Goal: Information Seeking & Learning: Learn about a topic

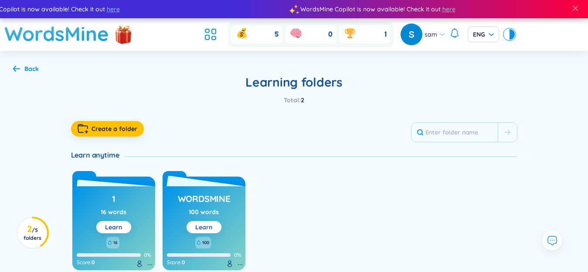
click at [213, 225] on button "Learn" at bounding box center [203, 227] width 35 height 12
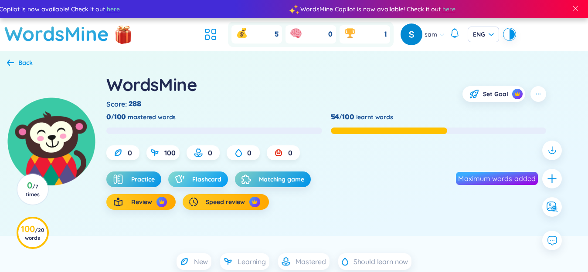
click at [193, 176] on span "Flashcard" at bounding box center [206, 179] width 29 height 9
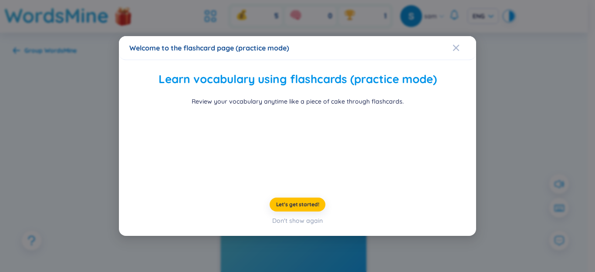
click at [490, 182] on div "Welcome to the flashcard page (practice mode) Learn vocabulary using flashcards…" at bounding box center [297, 136] width 595 height 272
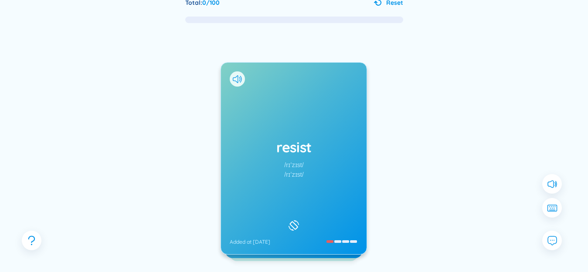
scroll to position [87, 0]
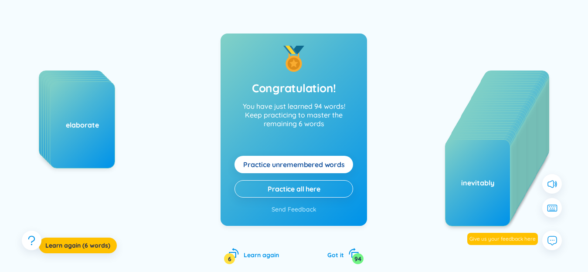
click at [334, 163] on span "Practice unremembered words" at bounding box center [294, 165] width 102 height 10
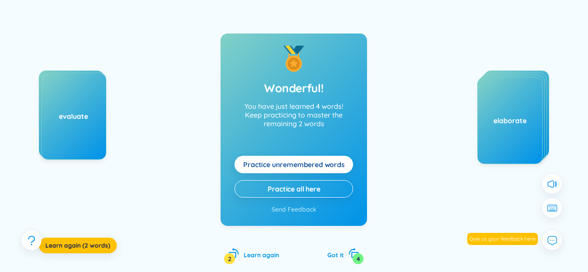
click at [326, 163] on span "Practice unremembered words" at bounding box center [294, 165] width 102 height 10
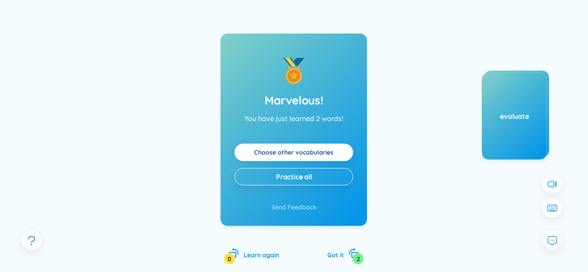
scroll to position [0, 0]
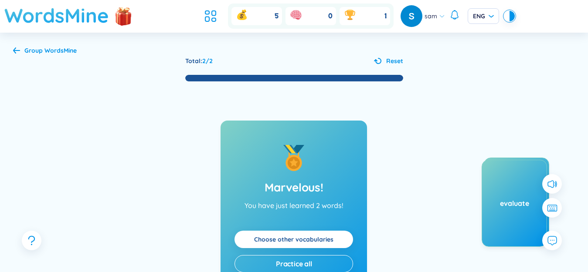
click at [59, 27] on h1 "WordsMine" at bounding box center [56, 15] width 105 height 31
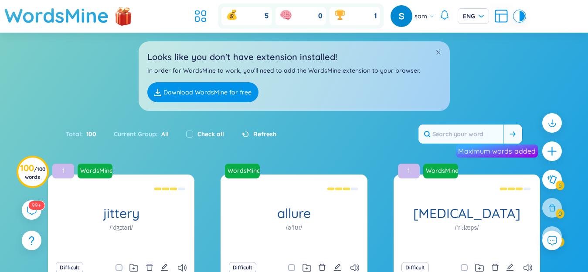
click at [447, 125] on input "text" at bounding box center [460, 134] width 85 height 19
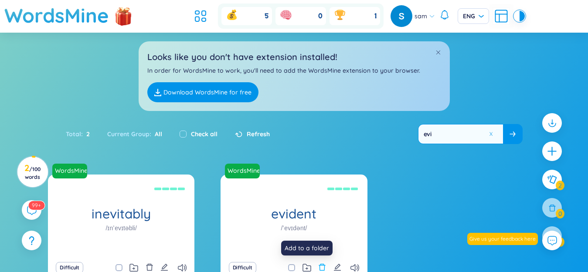
type input "evi"
click at [322, 266] on icon "delete" at bounding box center [322, 267] width 7 height 7
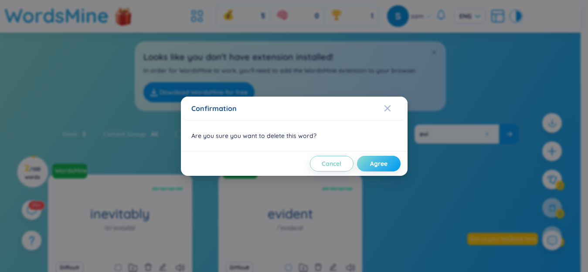
click at [392, 164] on button "Agree" at bounding box center [379, 164] width 44 height 16
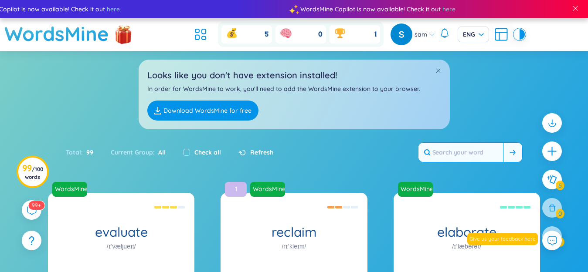
click at [461, 160] on input "text" at bounding box center [460, 152] width 85 height 19
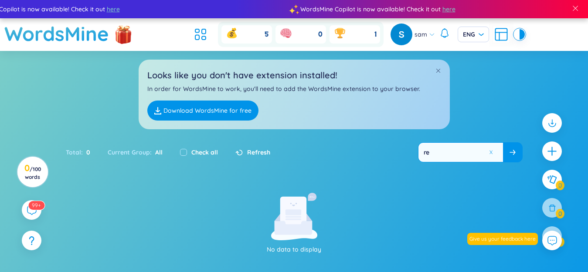
type input "r"
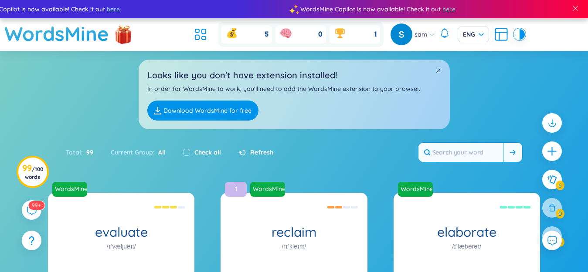
click at [466, 154] on input "text" at bounding box center [460, 152] width 85 height 19
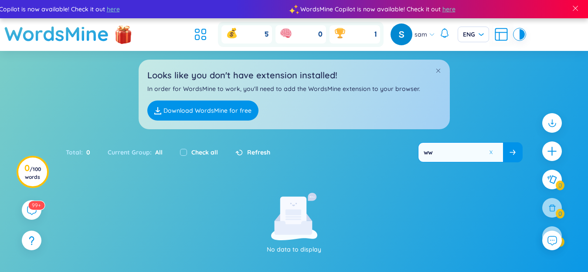
type input "w"
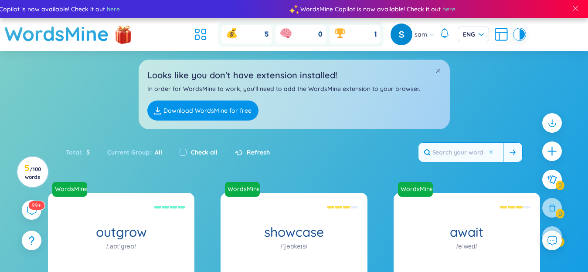
type input "w"
